Goal: Task Accomplishment & Management: Use online tool/utility

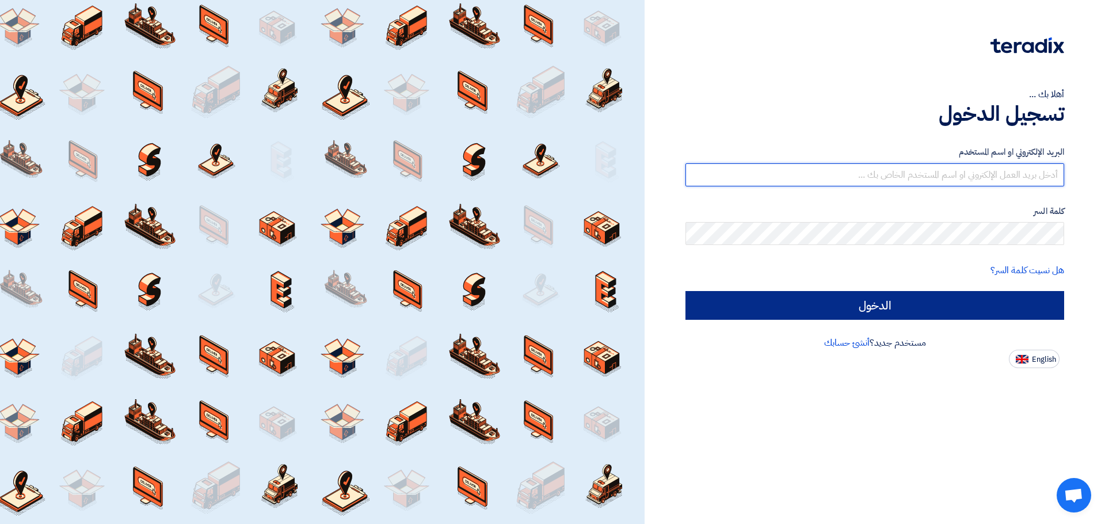
type input "[EMAIL_ADDRESS][DOMAIN_NAME]"
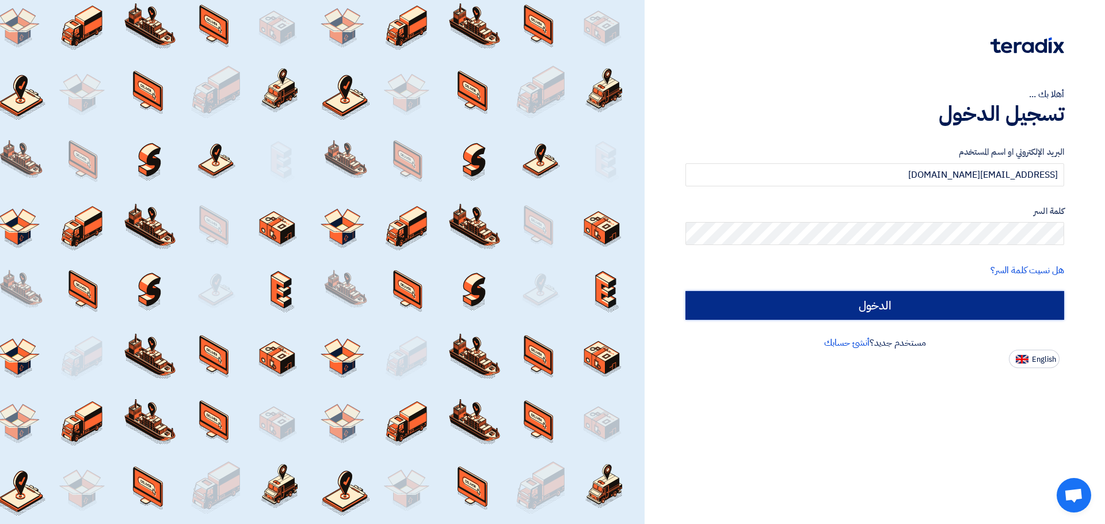
click at [925, 303] on input "الدخول" at bounding box center [875, 305] width 379 height 29
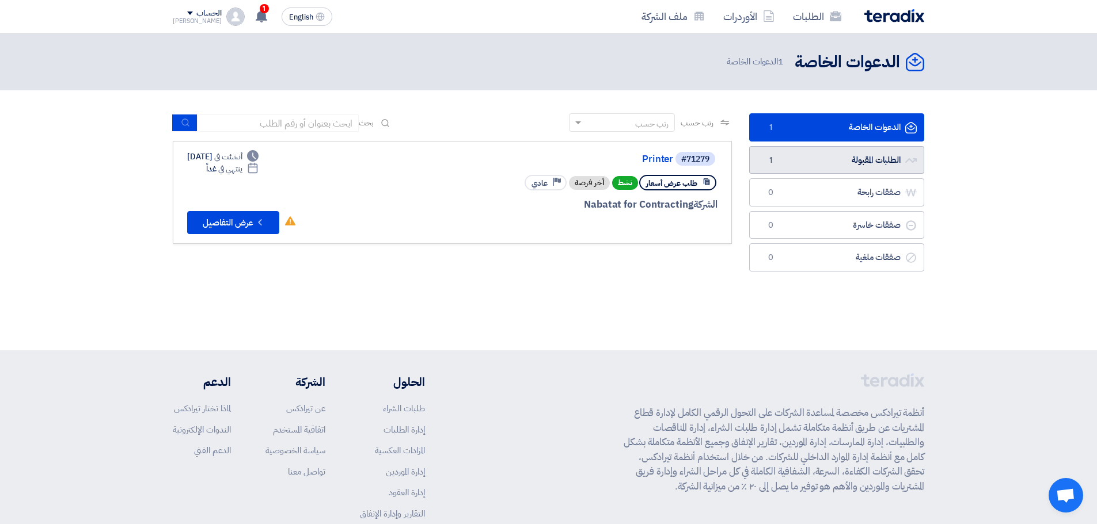
click at [827, 170] on link "الطلبات المقبولة الطلبات المقبولة 1" at bounding box center [836, 160] width 175 height 28
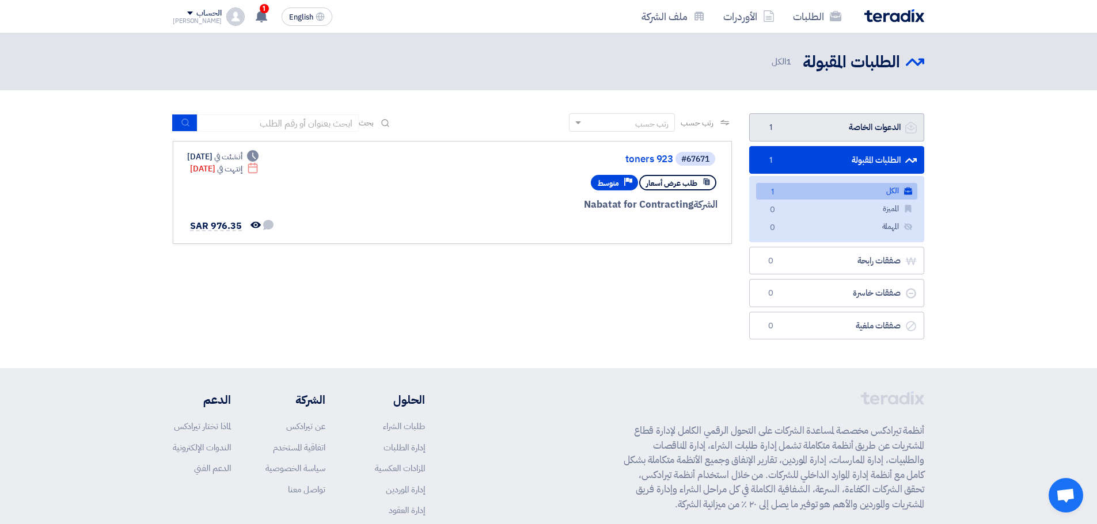
click at [855, 128] on link "الدعوات الخاصة الدعوات الخاصة 1" at bounding box center [836, 127] width 175 height 28
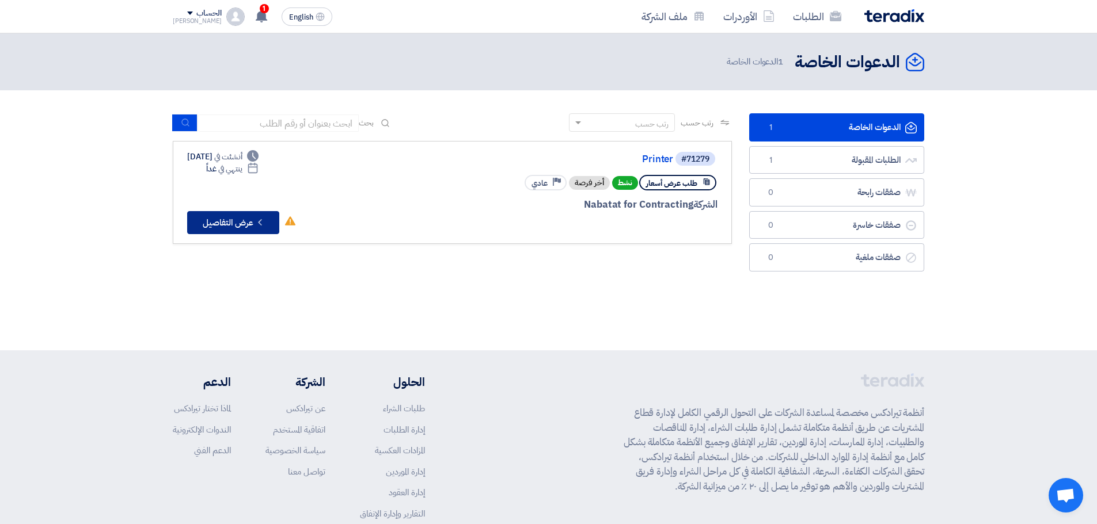
click at [244, 227] on button "Check details عرض التفاصيل" at bounding box center [233, 222] width 92 height 23
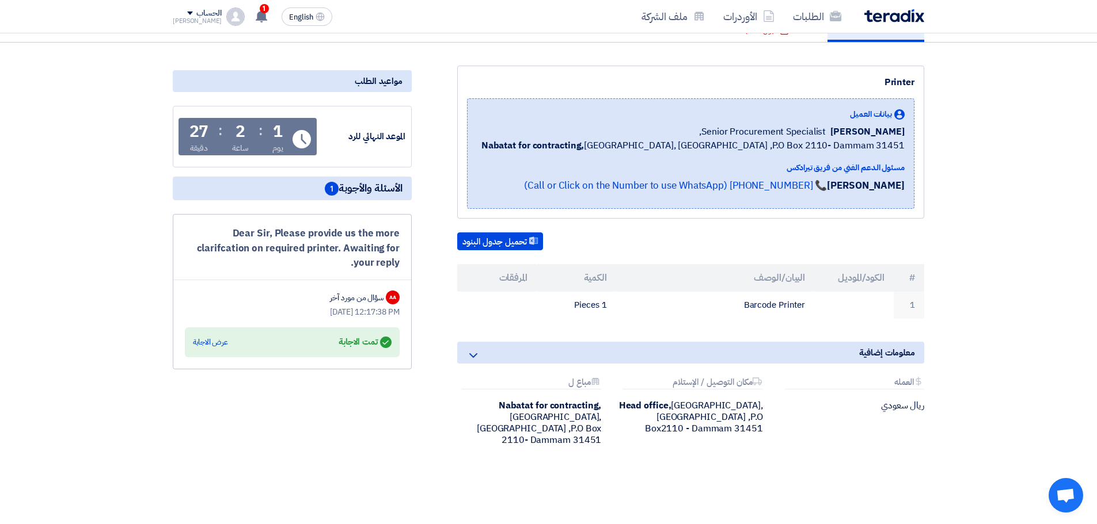
scroll to position [115, 0]
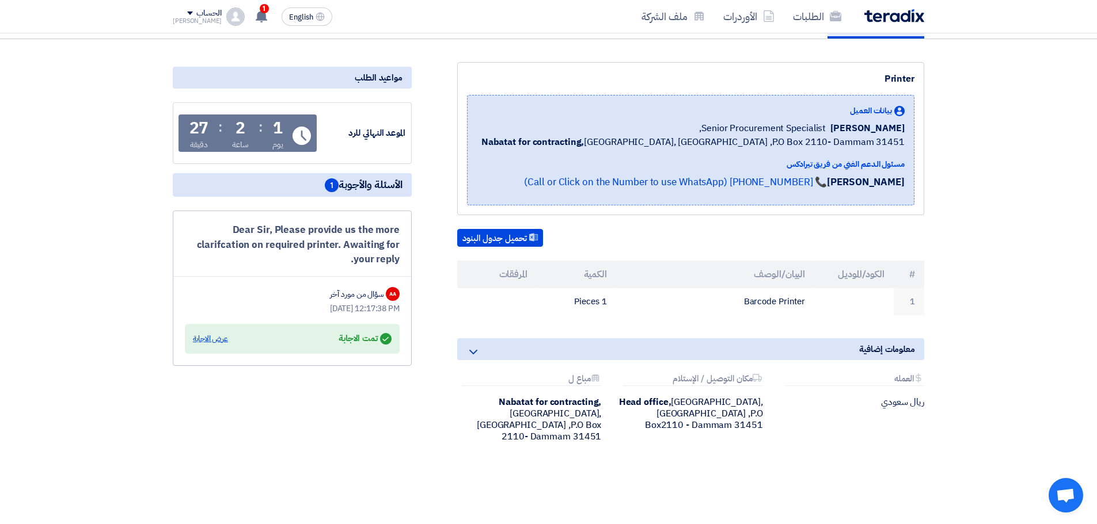
click at [211, 339] on div "عرض الاجابة" at bounding box center [210, 339] width 35 height 12
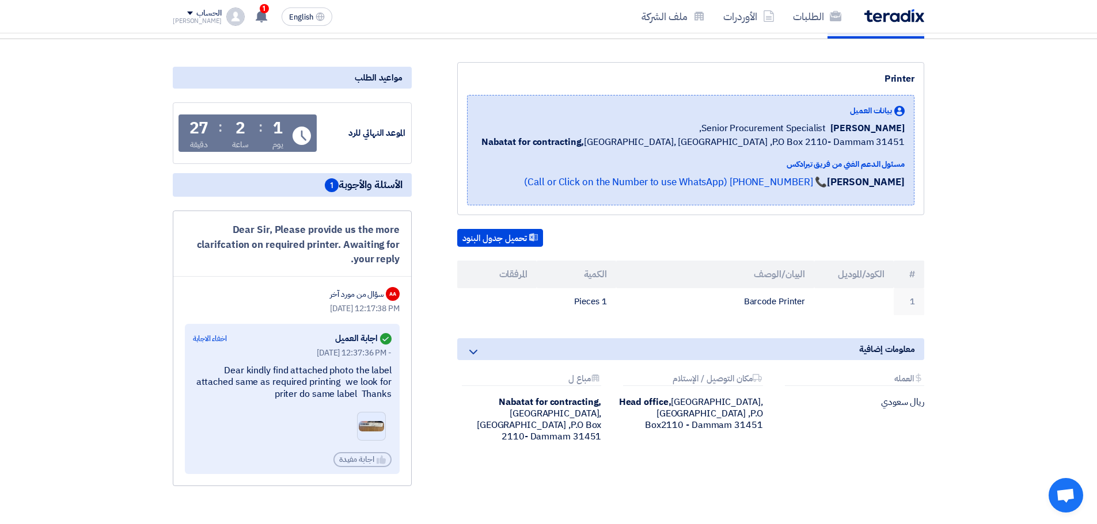
click at [372, 427] on img at bounding box center [371, 426] width 28 height 13
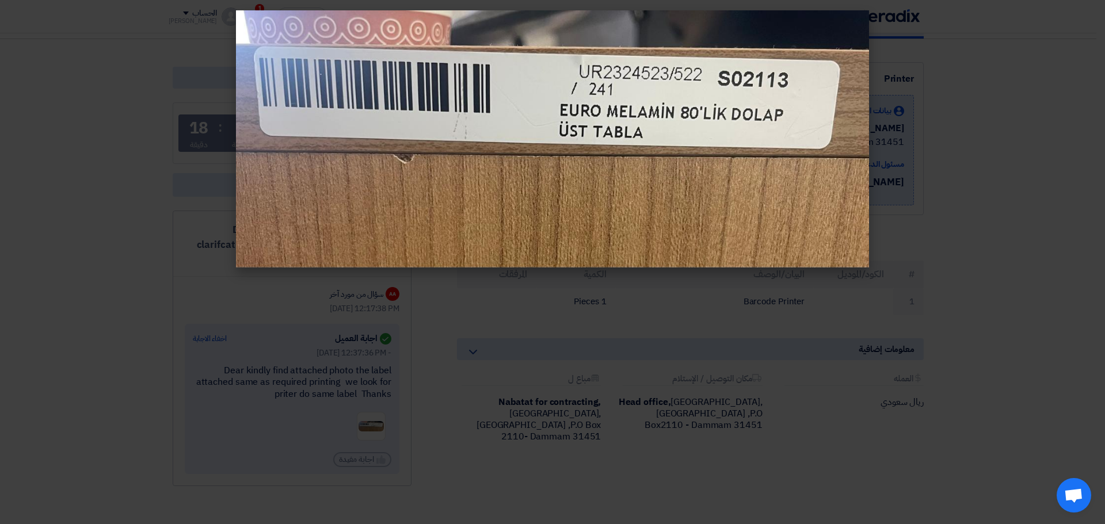
click at [68, 237] on modal-container at bounding box center [552, 262] width 1105 height 524
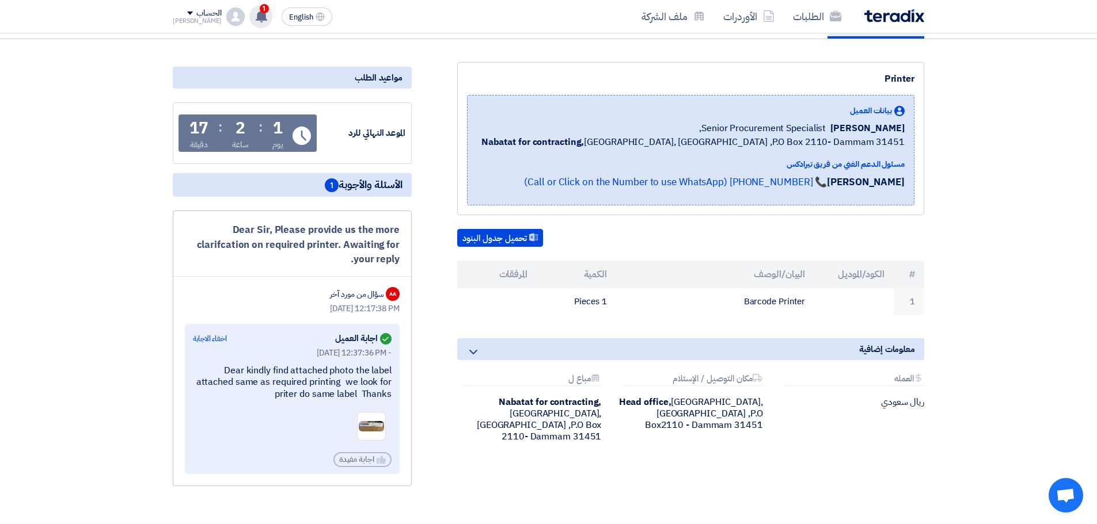
click at [256, 18] on use at bounding box center [262, 16] width 12 height 13
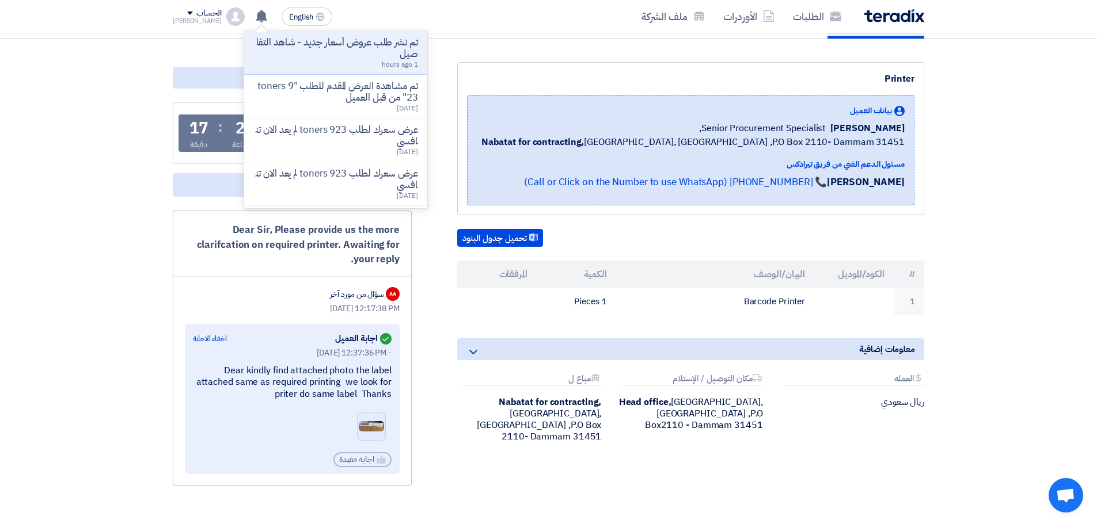
click at [378, 425] on img at bounding box center [371, 426] width 28 height 13
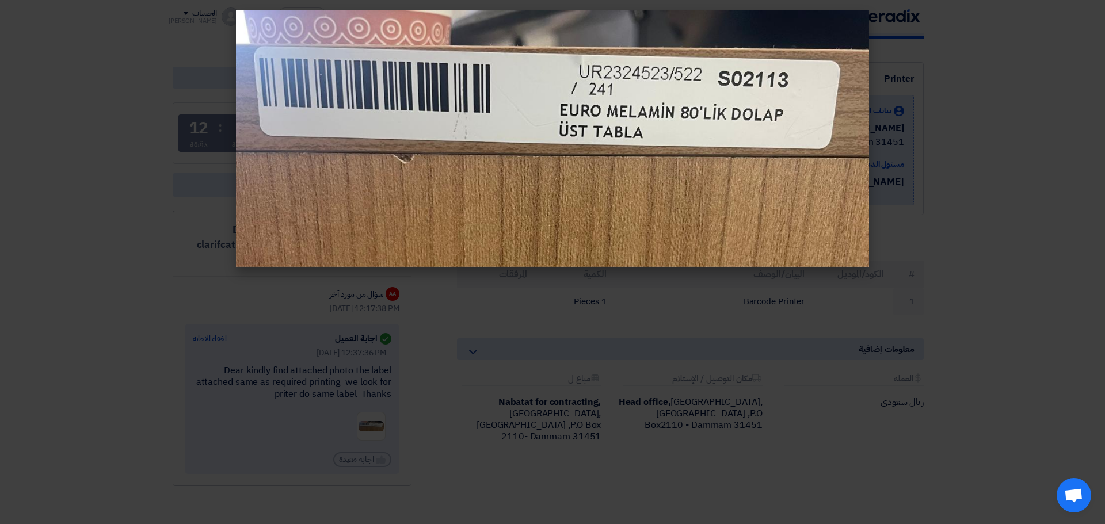
click at [675, 466] on modal-container at bounding box center [552, 262] width 1105 height 524
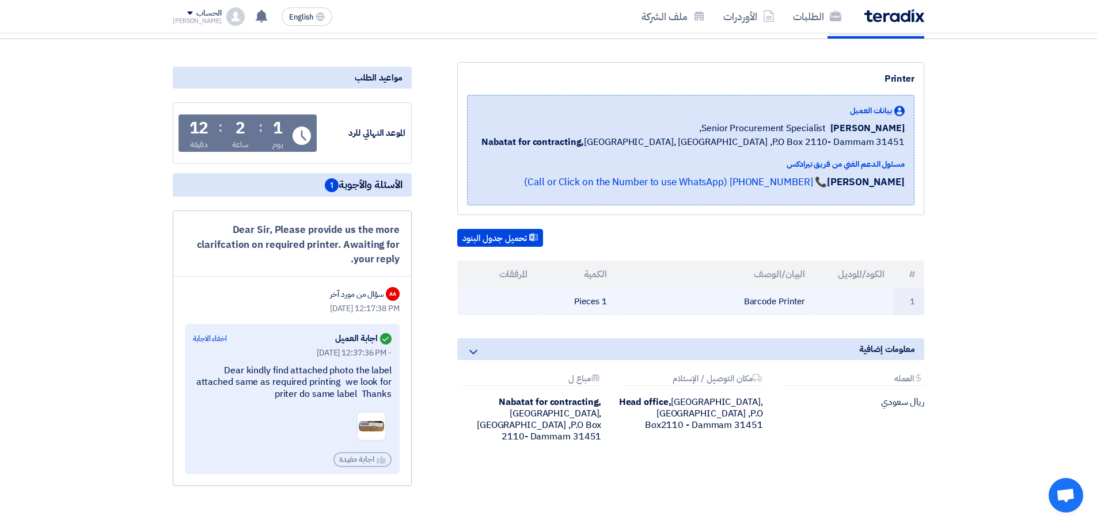
click at [772, 302] on td "Barcode Printer" at bounding box center [715, 301] width 199 height 27
